Goal: Browse casually

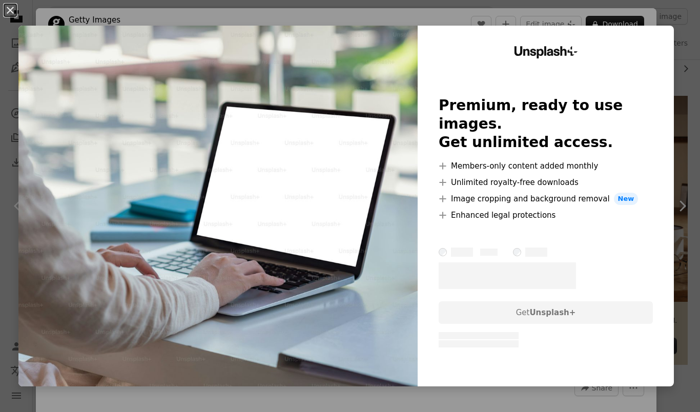
scroll to position [47, 0]
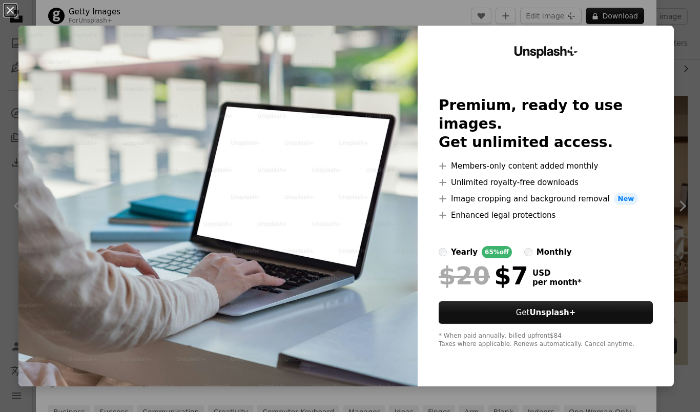
click at [694, 10] on div "An X shape Unsplash+ Premium, ready to use images. Get unlimited access. A plus…" at bounding box center [350, 206] width 700 height 412
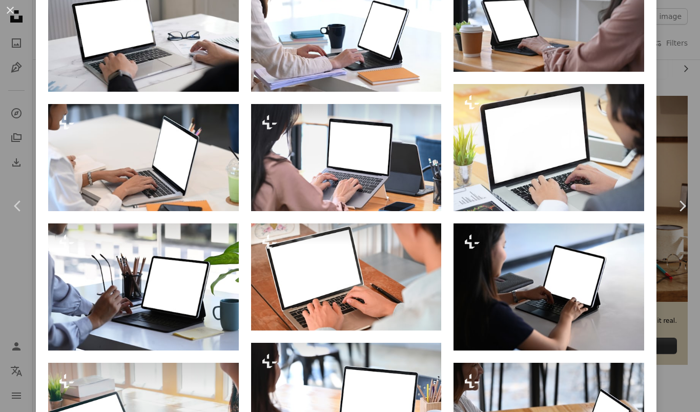
scroll to position [589, 0]
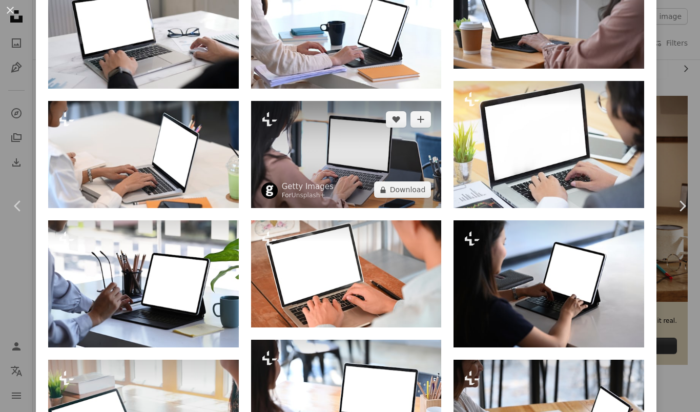
click at [406, 208] on img at bounding box center [346, 154] width 191 height 107
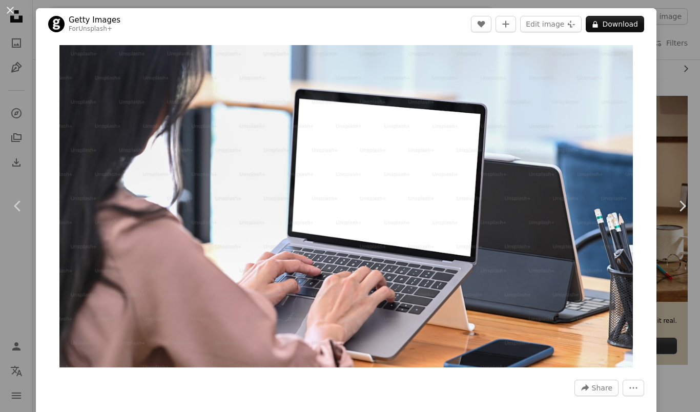
click at [684, 86] on div "An X shape Chevron left Chevron right Getty Images For Unsplash+ A heart A plus…" at bounding box center [350, 206] width 700 height 412
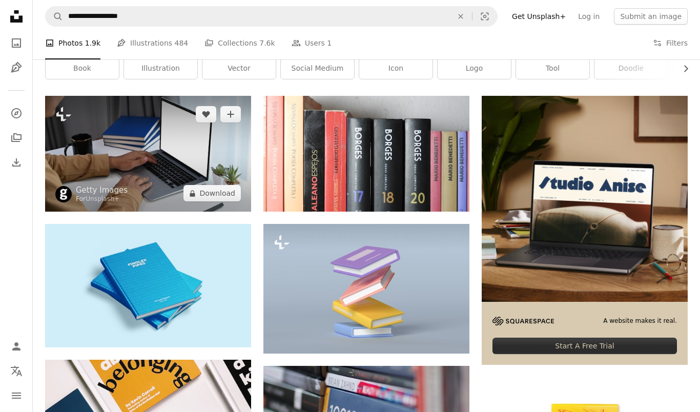
click at [197, 163] on img at bounding box center [148, 154] width 206 height 116
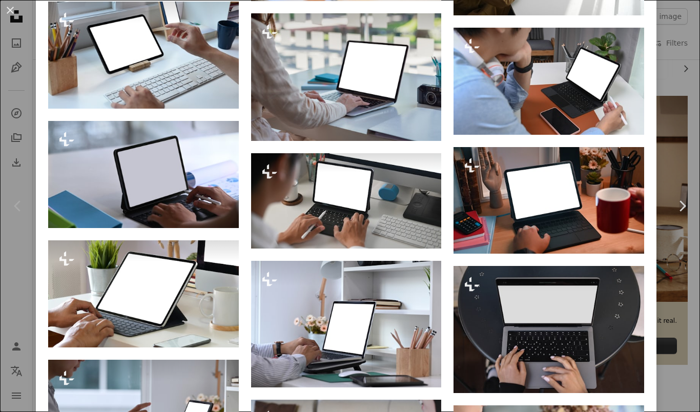
scroll to position [1227, 0]
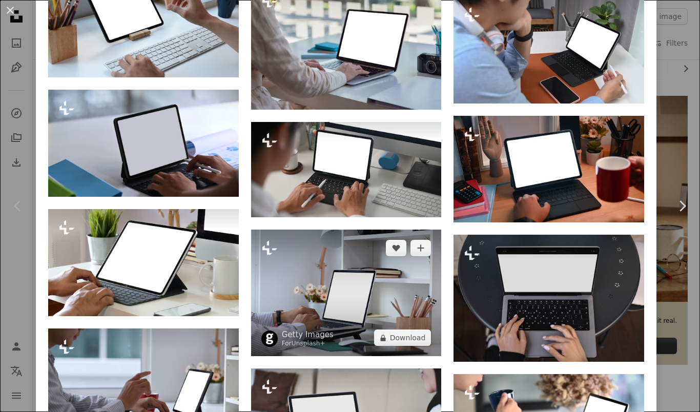
click at [410, 322] on img at bounding box center [346, 292] width 191 height 127
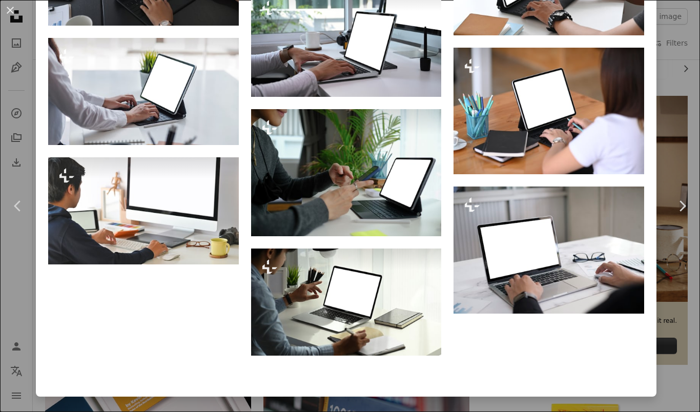
scroll to position [1988, 0]
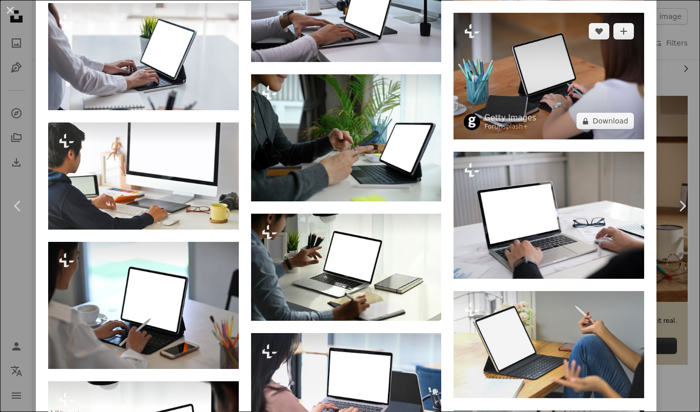
click at [524, 140] on img at bounding box center [548, 76] width 191 height 127
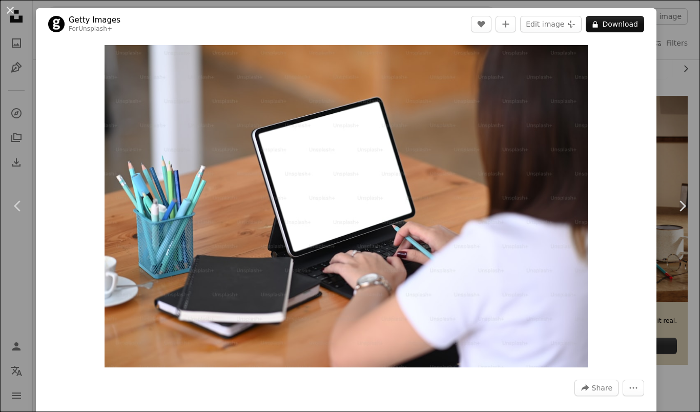
click at [680, 174] on div "An X shape Chevron left Chevron right Getty Images For Unsplash+ A heart A plus…" at bounding box center [350, 206] width 700 height 412
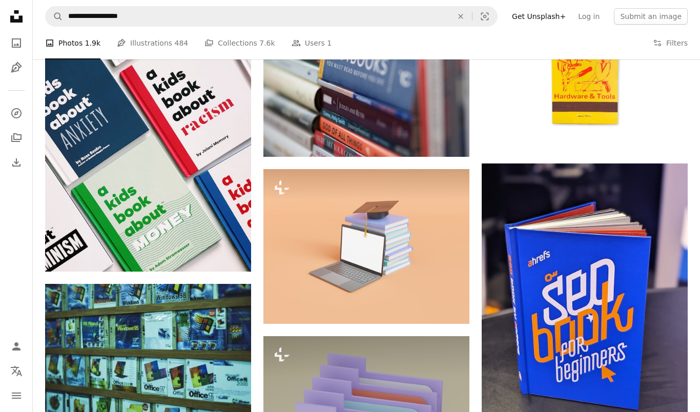
scroll to position [618, 0]
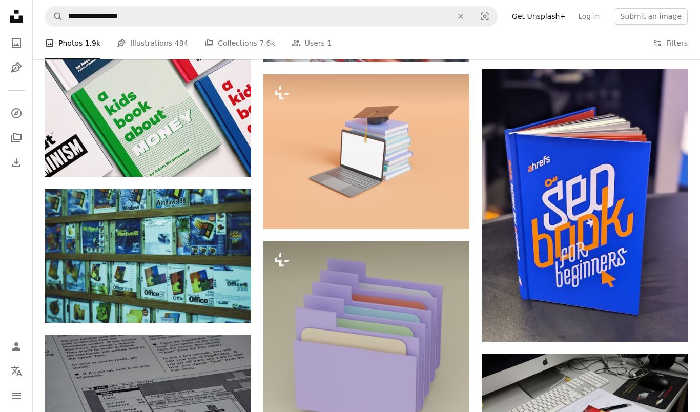
click at [595, 5] on nav "**********" at bounding box center [366, 16] width 667 height 33
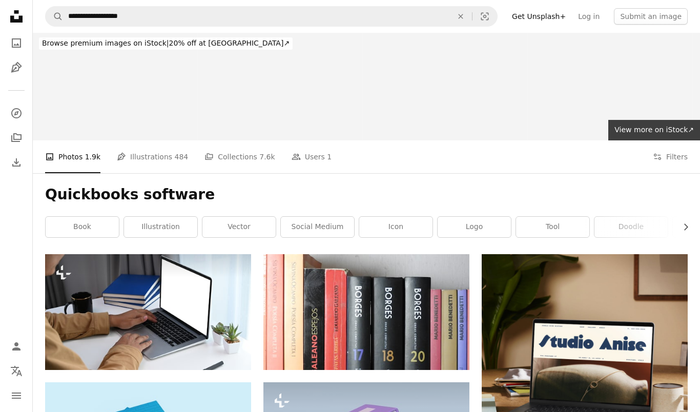
scroll to position [0, 0]
